Goal: Find contact information: Find contact information

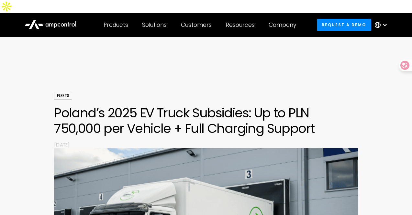
scroll to position [1704, 0]
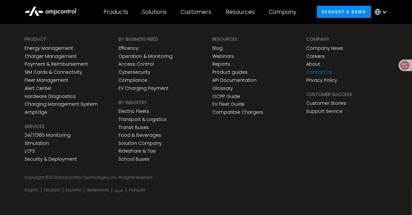
click at [323, 70] on link "Contact Us" at bounding box center [320, 73] width 26 height 6
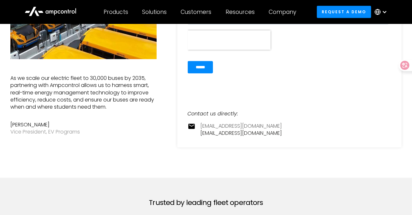
scroll to position [162, 0]
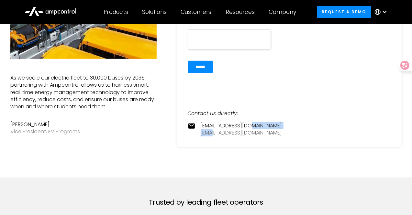
drag, startPoint x: 256, startPoint y: 133, endPoint x: 213, endPoint y: 133, distance: 42.8
click at [213, 133] on div "[EMAIL_ADDRESS][DOMAIN_NAME] [EMAIL_ADDRESS][DOMAIN_NAME]" at bounding box center [242, 129] width 82 height 15
click at [245, 139] on div "Contact us directly: [EMAIL_ADDRESS][DOMAIN_NAME] [EMAIL_ADDRESS][DOMAIN_NAME]" at bounding box center [290, 40] width 225 height 216
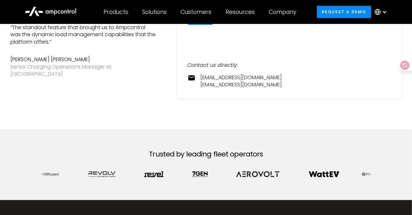
scroll to position [225, 0]
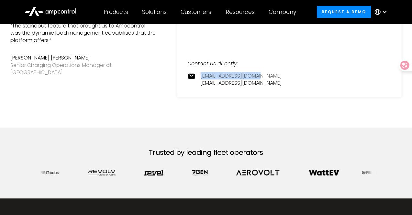
drag, startPoint x: 267, startPoint y: 64, endPoint x: 201, endPoint y: 64, distance: 65.8
click at [201, 73] on div "[EMAIL_ADDRESS][DOMAIN_NAME] [EMAIL_ADDRESS][DOMAIN_NAME]" at bounding box center [290, 80] width 204 height 15
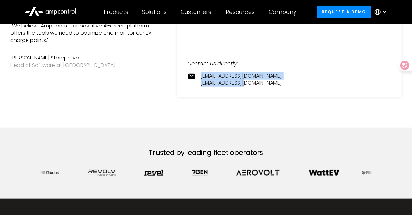
drag, startPoint x: 250, startPoint y: 71, endPoint x: 197, endPoint y: 66, distance: 54.0
click at [196, 73] on div "[EMAIL_ADDRESS][DOMAIN_NAME] [EMAIL_ADDRESS][DOMAIN_NAME]" at bounding box center [290, 80] width 204 height 15
copy div "[EMAIL_ADDRESS][DOMAIN_NAME] [EMAIL_ADDRESS][DOMAIN_NAME]"
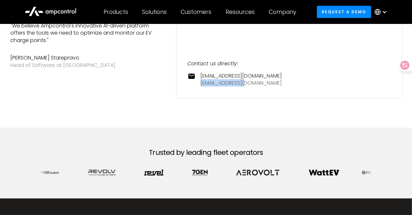
drag, startPoint x: 250, startPoint y: 73, endPoint x: 202, endPoint y: 73, distance: 47.9
click at [202, 73] on div "[EMAIL_ADDRESS][DOMAIN_NAME] [EMAIL_ADDRESS][DOMAIN_NAME]" at bounding box center [242, 80] width 82 height 15
copy link "[EMAIL_ADDRESS][DOMAIN_NAME]"
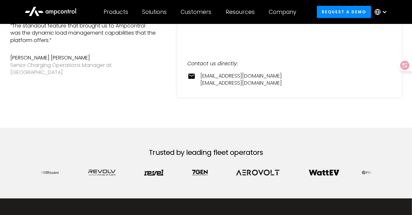
click at [273, 73] on div "[EMAIL_ADDRESS][DOMAIN_NAME] [EMAIL_ADDRESS][DOMAIN_NAME]" at bounding box center [290, 80] width 204 height 15
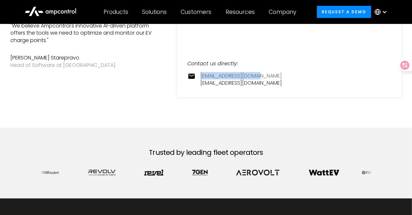
drag, startPoint x: 262, startPoint y: 62, endPoint x: 201, endPoint y: 63, distance: 61.9
click at [201, 73] on div "[EMAIL_ADDRESS][DOMAIN_NAME] [EMAIL_ADDRESS][DOMAIN_NAME]" at bounding box center [290, 80] width 204 height 15
copy link "[EMAIL_ADDRESS][DOMAIN_NAME]"
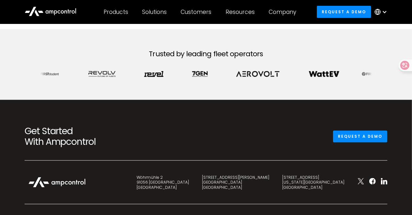
scroll to position [322, 0]
